Goal: Task Accomplishment & Management: Use online tool/utility

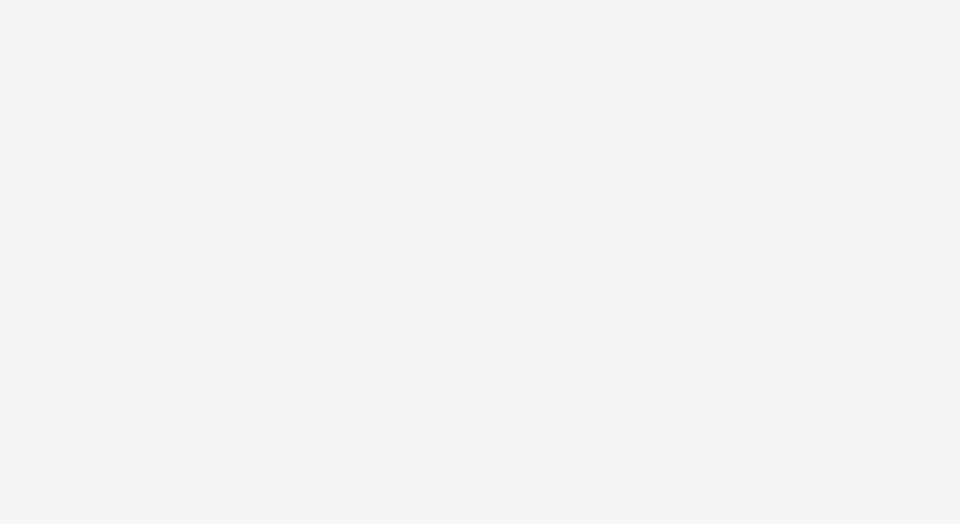
select select "13a2fbe5-957a-421a-afc7-ce9fd0a90192"
select select "3b4c2262-b1d8-4147-a706-36c2a9063ce8"
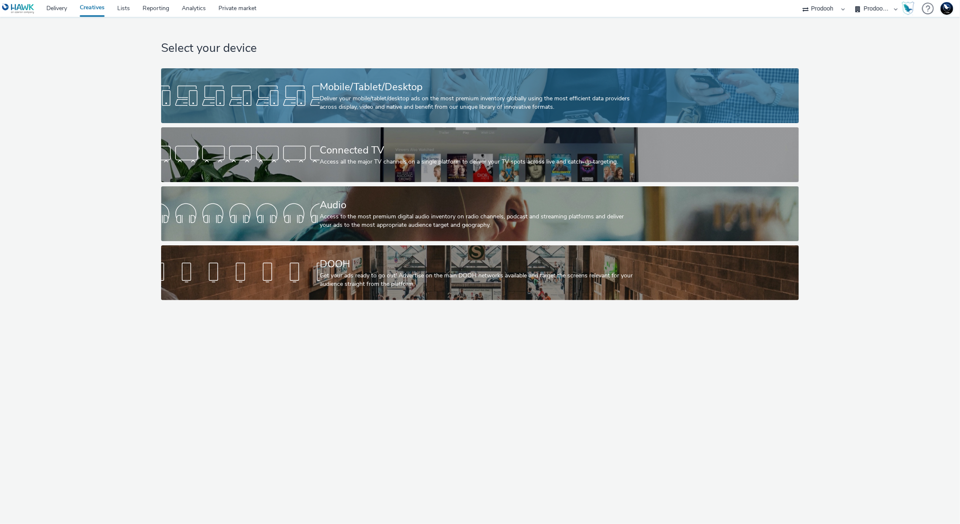
click at [418, 104] on div "Deliver your mobile/tablet/desktop ads on the most premium inventory globally u…" at bounding box center [478, 102] width 317 height 17
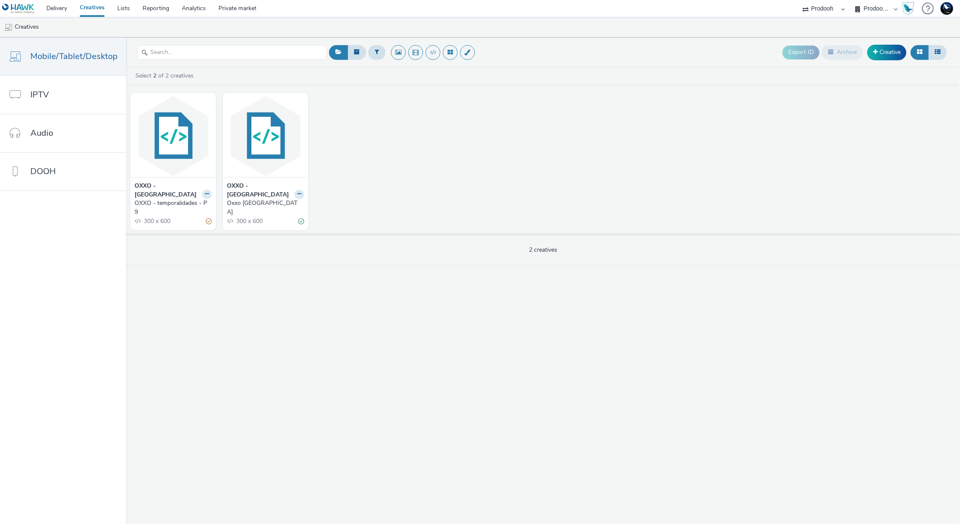
click at [179, 199] on div "OXXO - temporalidades - P9" at bounding box center [172, 207] width 74 height 17
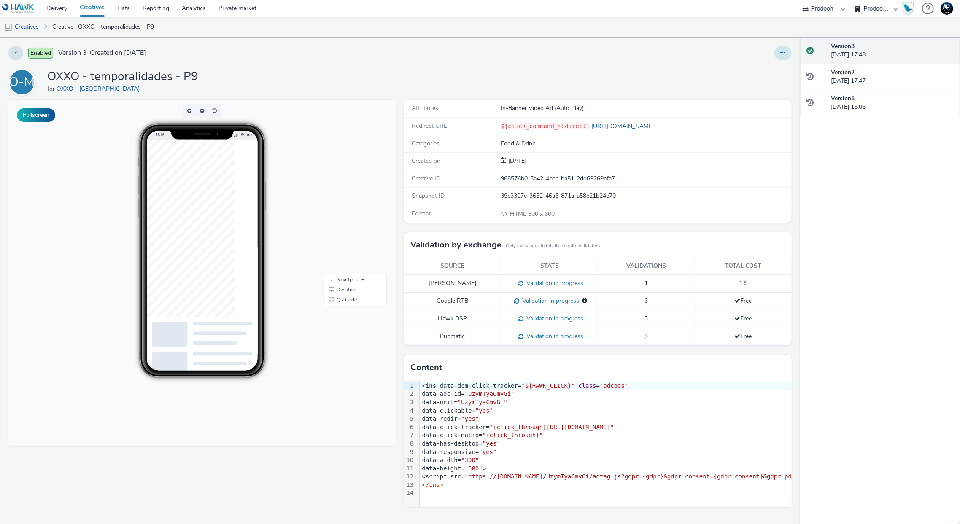
click at [785, 59] on button at bounding box center [782, 53] width 17 height 14
click at [780, 68] on link "Edit" at bounding box center [759, 70] width 63 height 17
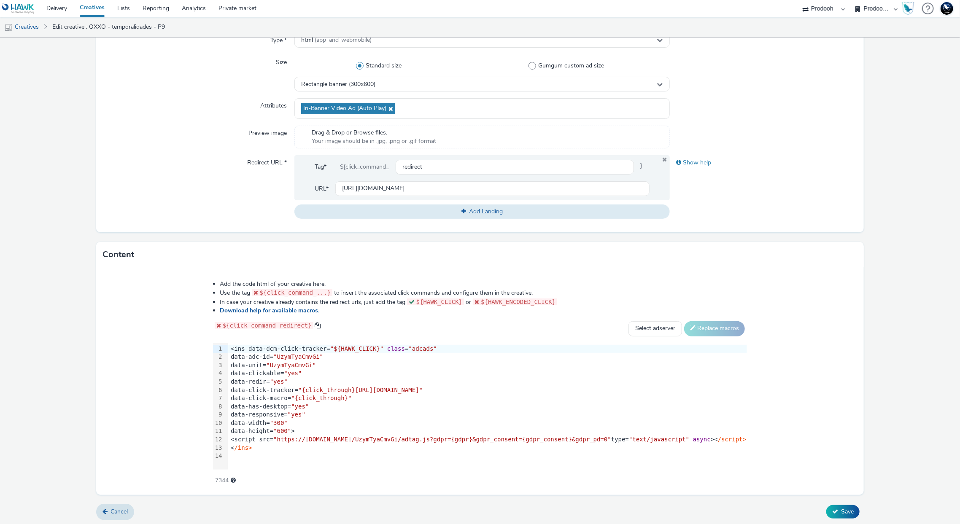
scroll to position [1, 0]
click at [414, 344] on div "<ins data-dcm-click-tracker= "${HAWK_CLICK}" class = "adcads"" at bounding box center [487, 348] width 519 height 8
click at [27, 25] on link "Creatives" at bounding box center [21, 27] width 43 height 20
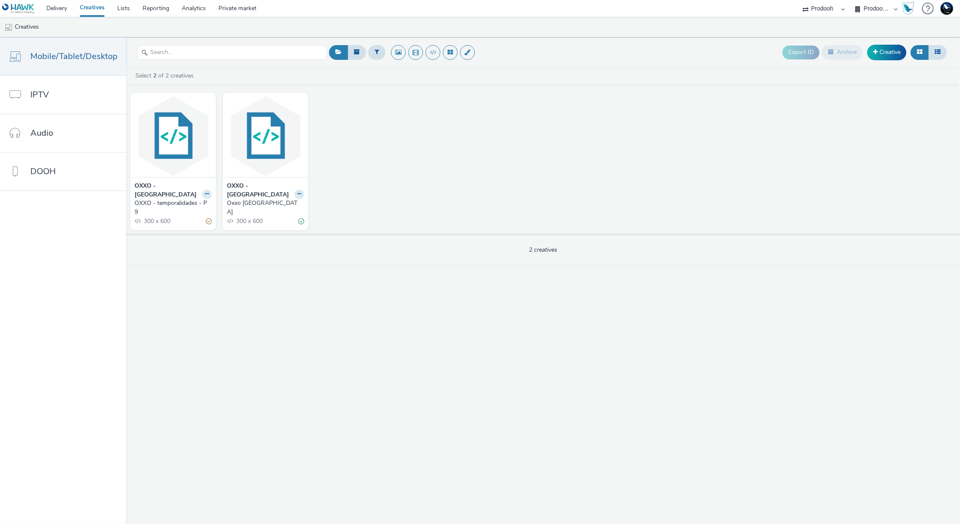
click at [231, 479] on div "Export ID Archive Creative Select 2 of 2 creatives OXXO - Mexico OXXO - tempora…" at bounding box center [543, 281] width 834 height 487
click at [57, 8] on link "Delivery" at bounding box center [56, 8] width 33 height 17
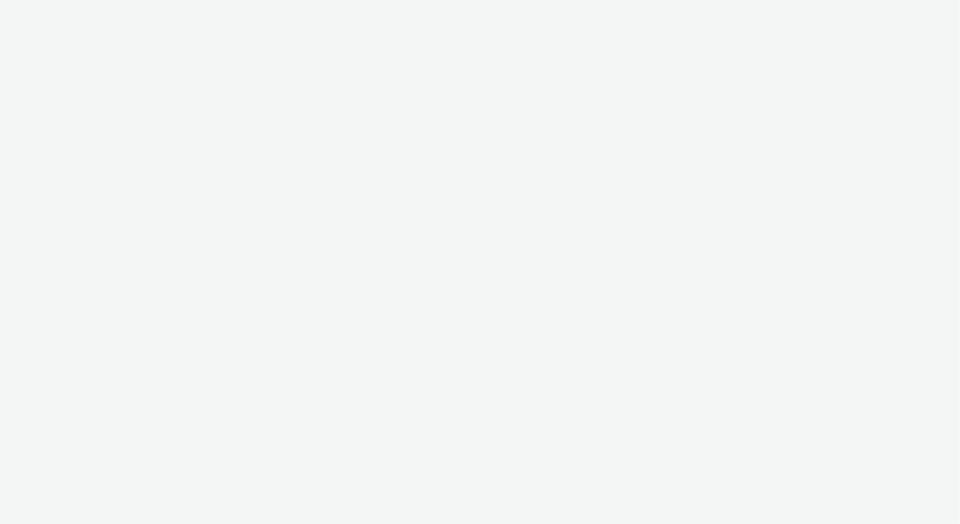
select select "13a2fbe5-957a-421a-afc7-ce9fd0a90192"
select select "3b4c2262-b1d8-4147-a706-36c2a9063ce8"
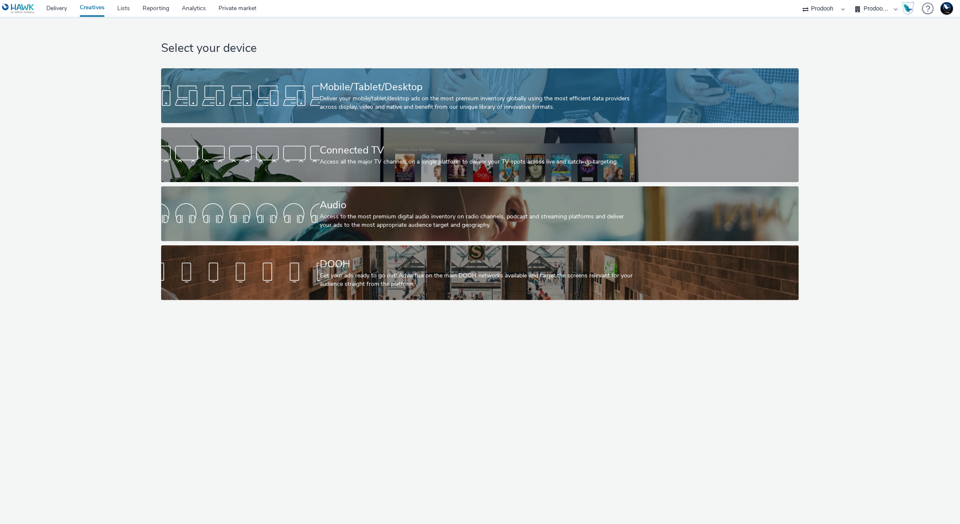
click at [314, 88] on div at bounding box center [240, 95] width 159 height 27
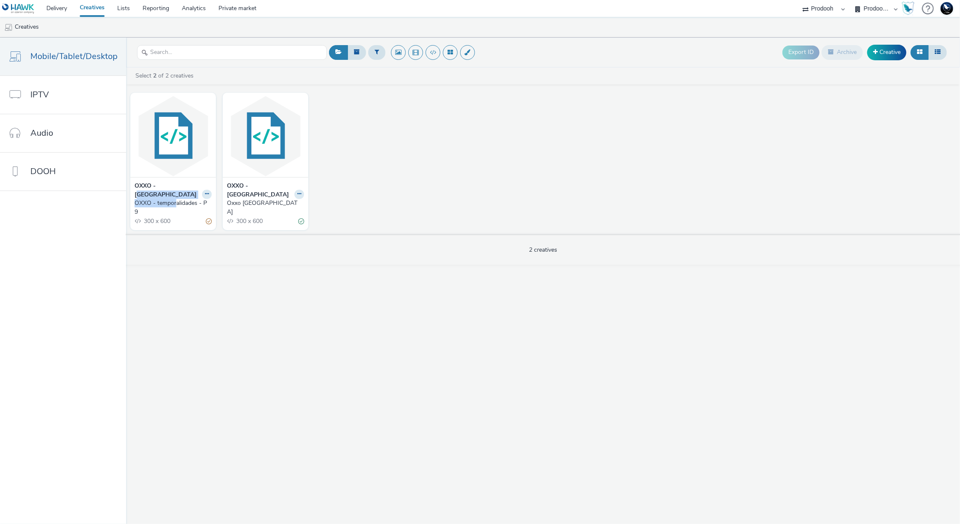
drag, startPoint x: 157, startPoint y: 185, endPoint x: 172, endPoint y: 195, distance: 17.9
click at [172, 195] on div "OXXO - Mexico OXXO - temporalidades - P9 300 x 600" at bounding box center [173, 203] width 86 height 53
click at [172, 199] on div "OXXO - temporalidades - P9" at bounding box center [172, 207] width 74 height 17
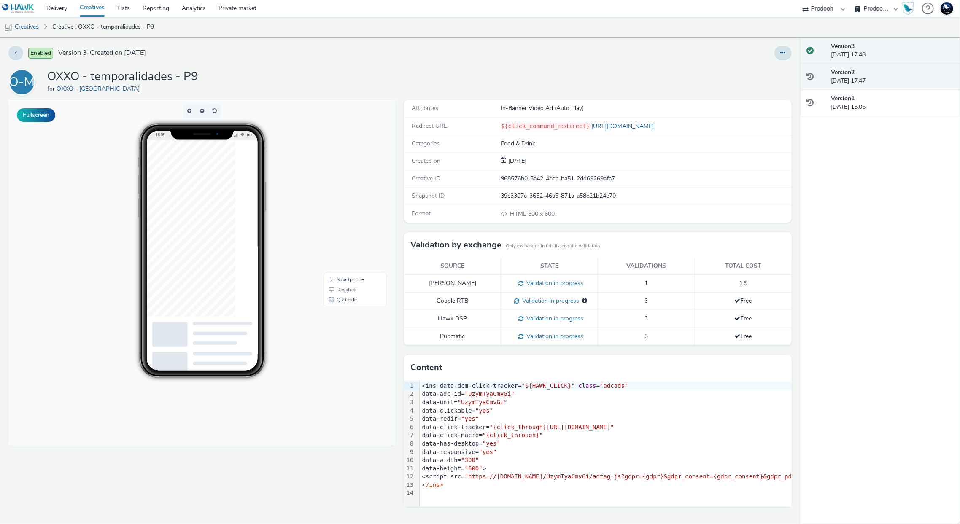
click at [843, 75] on strong "Version 2" at bounding box center [843, 72] width 24 height 8
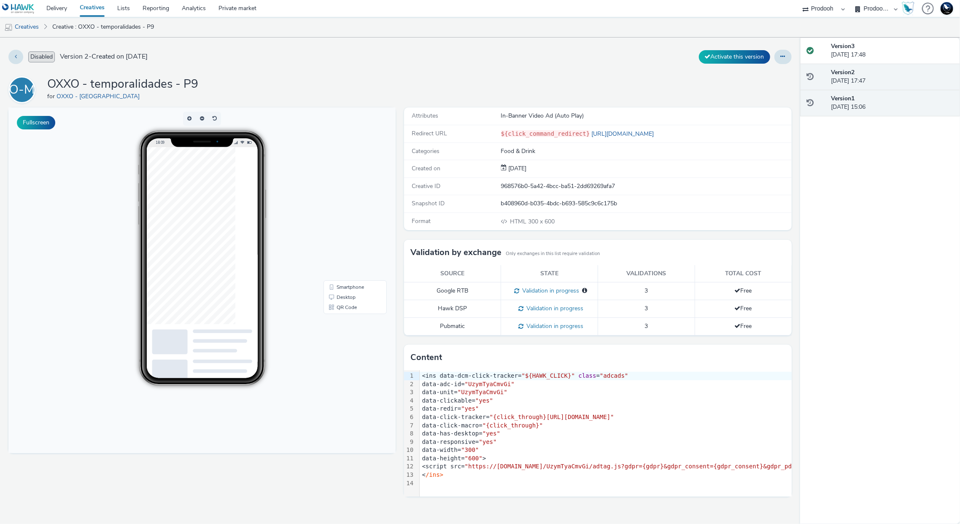
click at [867, 112] on div "Version 1 05 September 2025, 15:06" at bounding box center [880, 103] width 160 height 27
click at [733, 63] on button "Activate this version" at bounding box center [734, 56] width 71 height 13
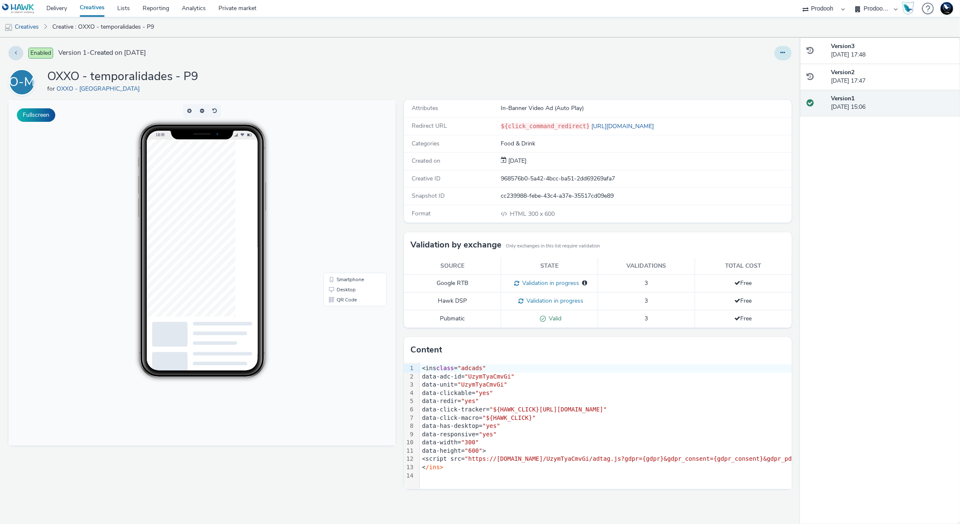
click at [785, 51] on icon at bounding box center [783, 53] width 5 height 6
click at [762, 63] on link "Edit" at bounding box center [759, 70] width 63 height 17
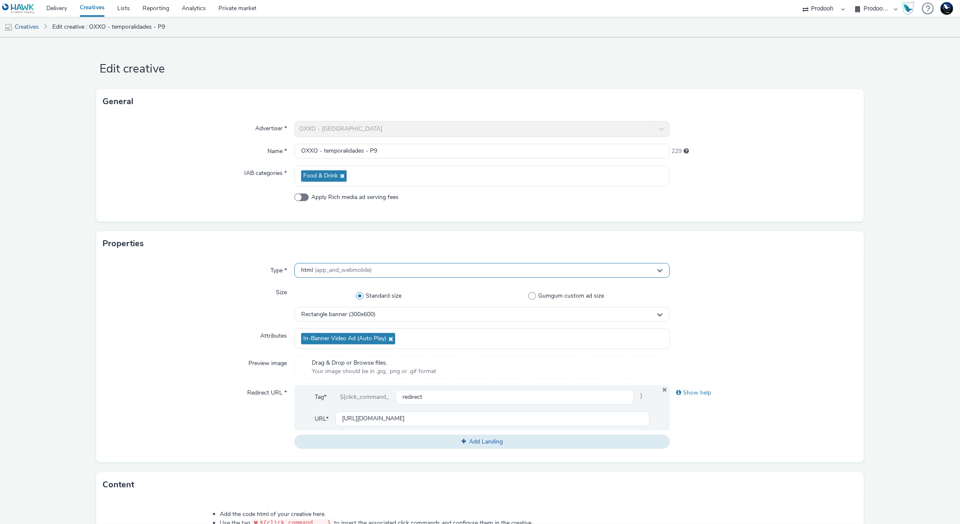
scroll to position [1, 0]
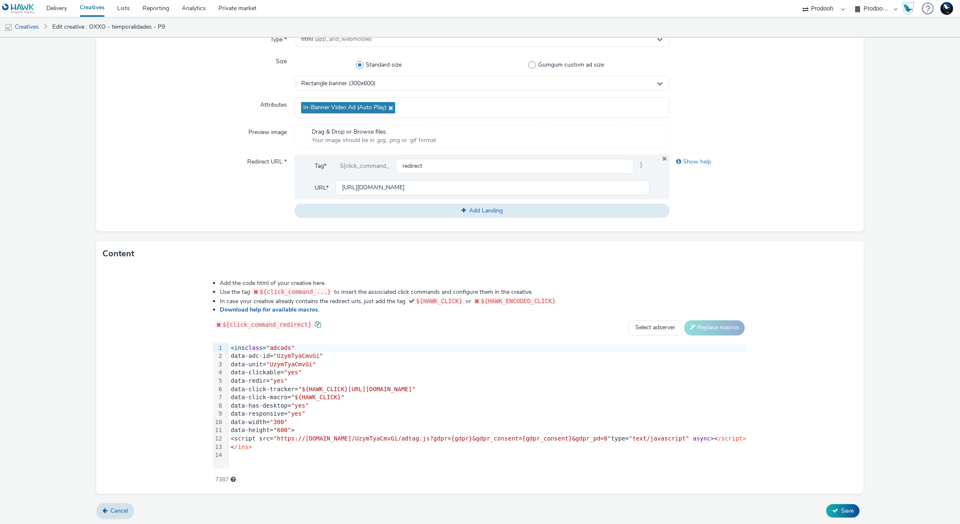
click at [315, 321] on span at bounding box center [318, 324] width 6 height 6
drag, startPoint x: 222, startPoint y: 395, endPoint x: 262, endPoint y: 396, distance: 40.5
click at [291, 396] on span ""${HAWK_CLICK}"" at bounding box center [317, 397] width 53 height 7
drag, startPoint x: 270, startPoint y: 386, endPoint x: 228, endPoint y: 383, distance: 41.9
click at [298, 386] on span ""${HAWK_CLICK}https://www.oxxo.com/paratodastusreuniones?utm_source=paid&utm_me…" at bounding box center [356, 389] width 117 height 7
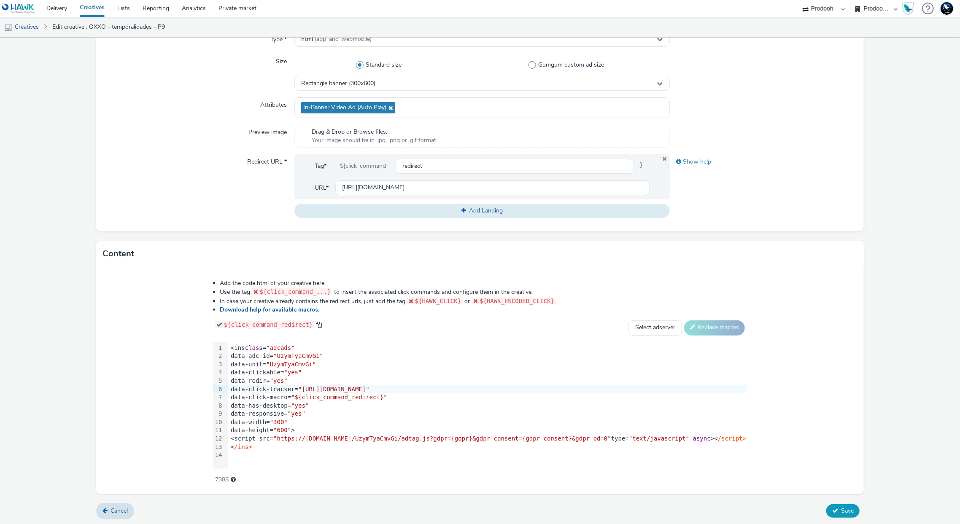
click at [836, 514] on button "Save" at bounding box center [842, 510] width 33 height 13
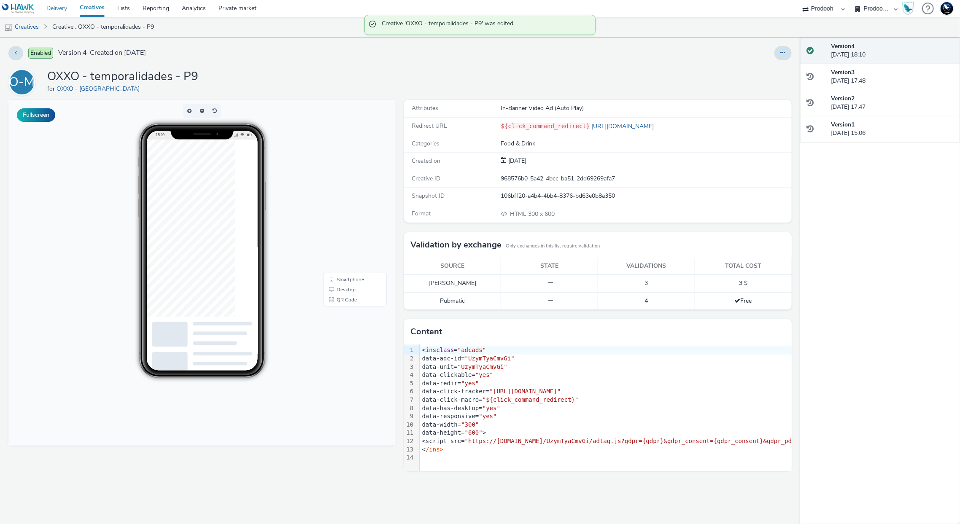
click at [61, 8] on link "Delivery" at bounding box center [56, 8] width 33 height 17
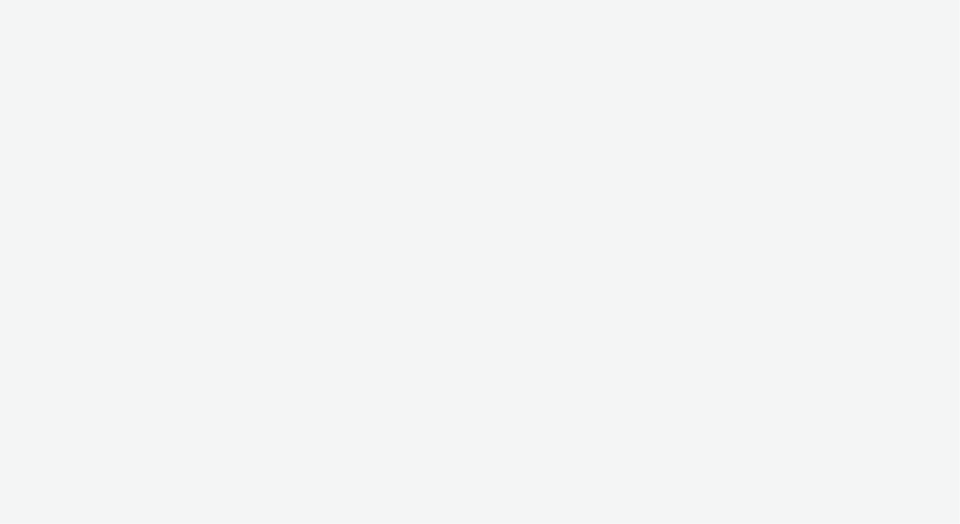
select select "13a2fbe5-957a-421a-afc7-ce9fd0a90192"
select select "3b4c2262-b1d8-4147-a706-36c2a9063ce8"
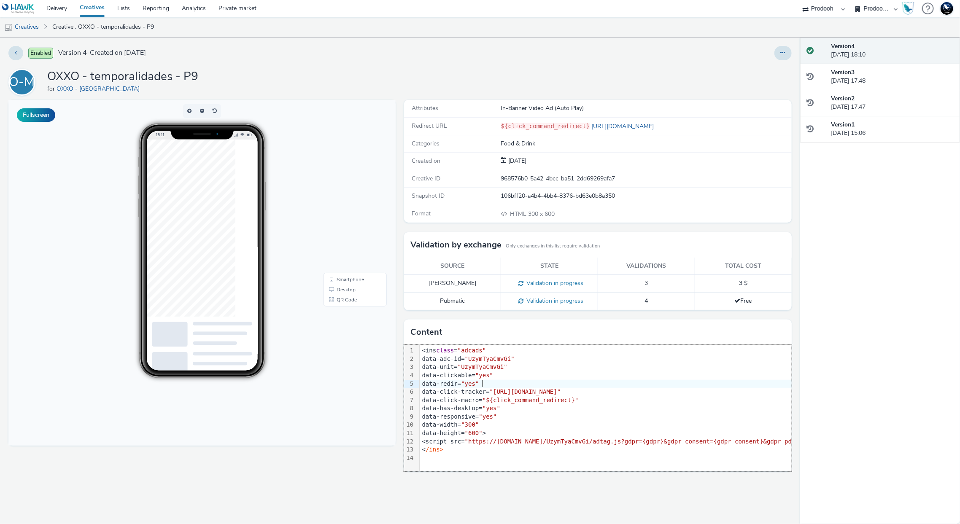
click at [479, 380] on span ""yes"" at bounding box center [470, 383] width 18 height 7
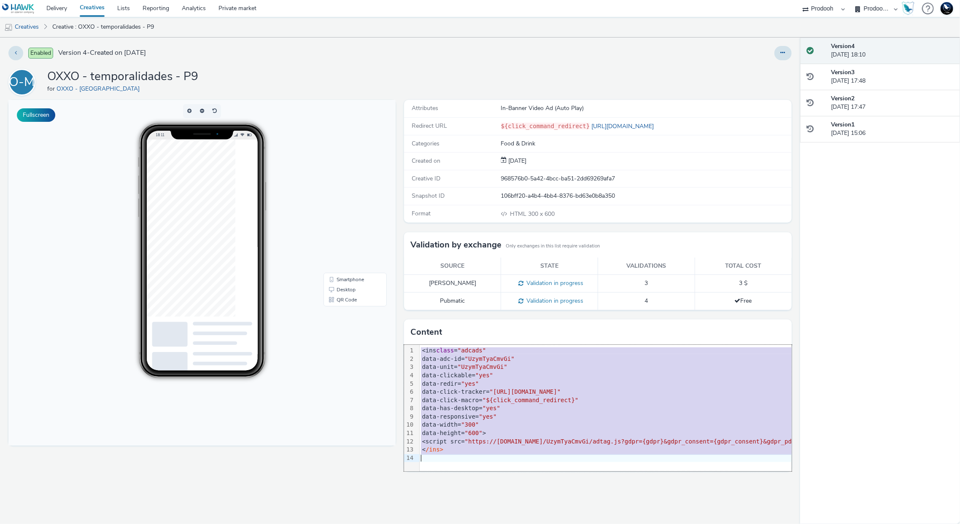
copy div "<ins class = "adcads" data-adc-id= "UzymTyaCmvGi" data-unit= "UzymTyaCmvGi" dat…"
